Goal: Information Seeking & Learning: Understand process/instructions

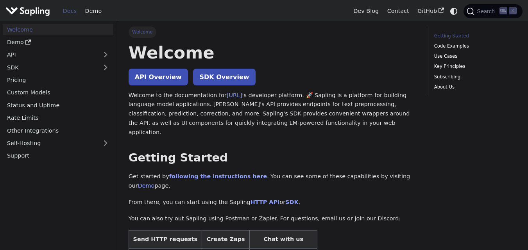
click at [442, 39] on link "Getting Started" at bounding box center [474, 35] width 80 height 7
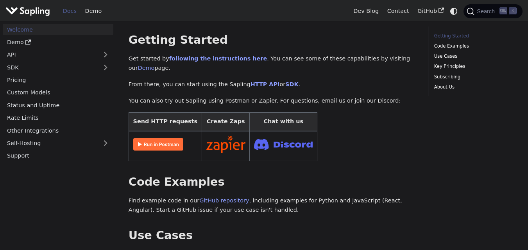
click at [157, 138] on img at bounding box center [158, 144] width 50 height 12
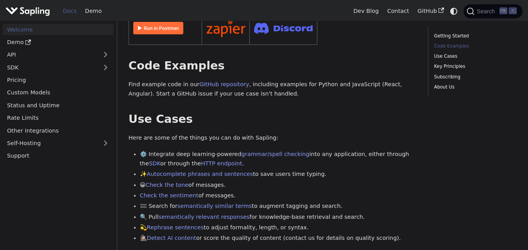
scroll to position [235, 0]
